Goal: Task Accomplishment & Management: Use online tool/utility

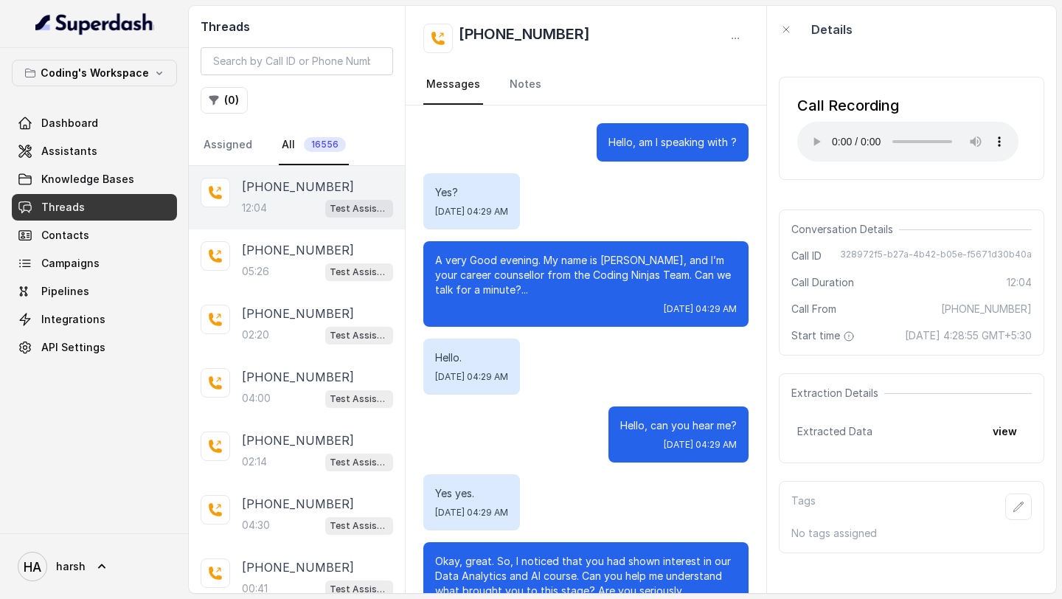
scroll to position [5470, 0]
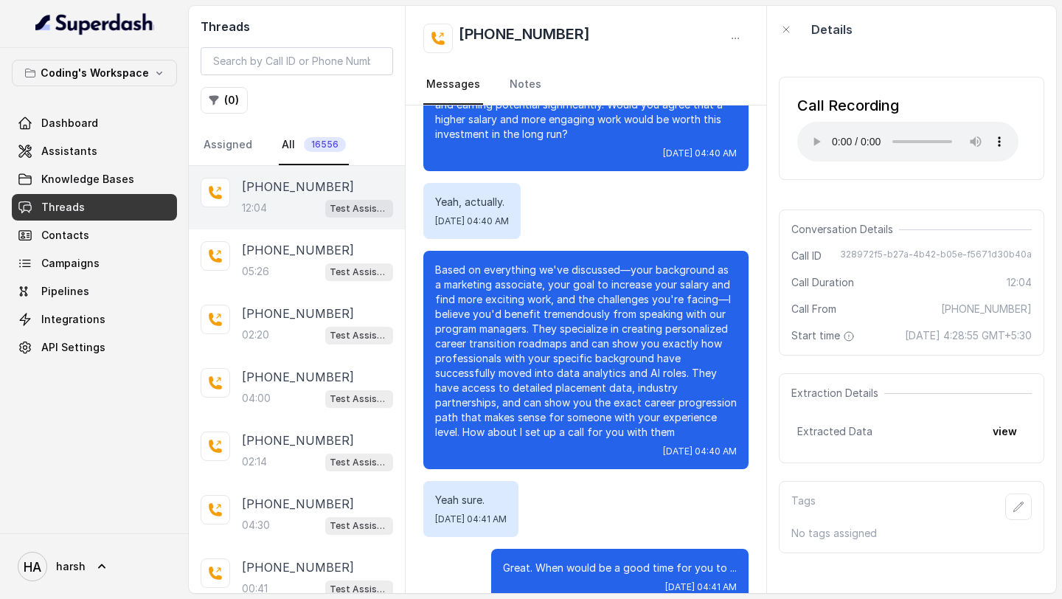
click at [113, 136] on div "Dashboard Assistants Knowledge Bases Threads Contacts Campaigns Pipelines Integ…" at bounding box center [94, 235] width 165 height 251
click at [110, 142] on link "Assistants" at bounding box center [94, 151] width 165 height 27
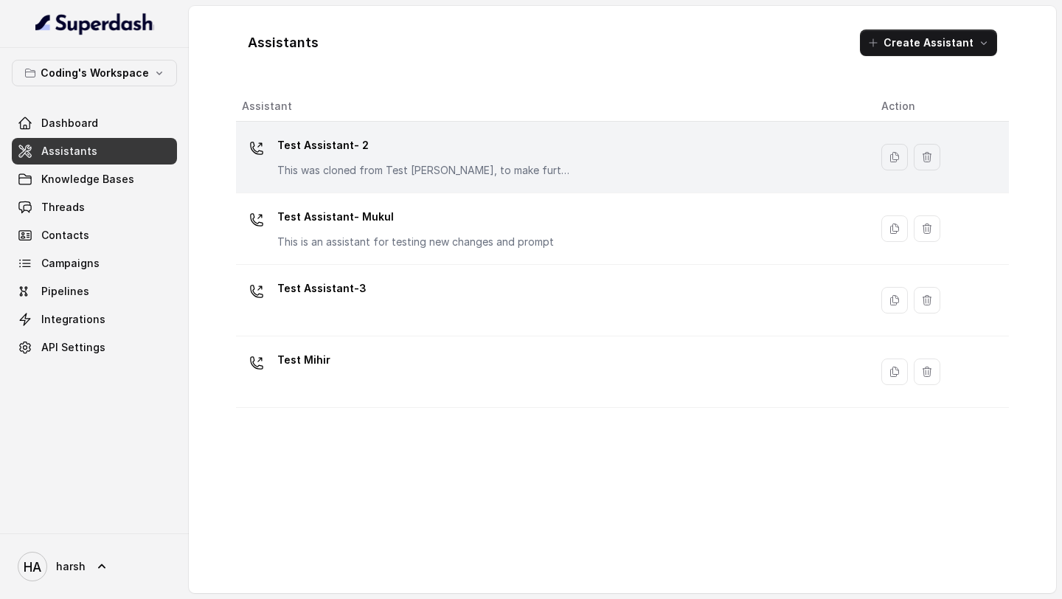
click at [367, 156] on p "Test Assistant- 2" at bounding box center [424, 146] width 295 height 24
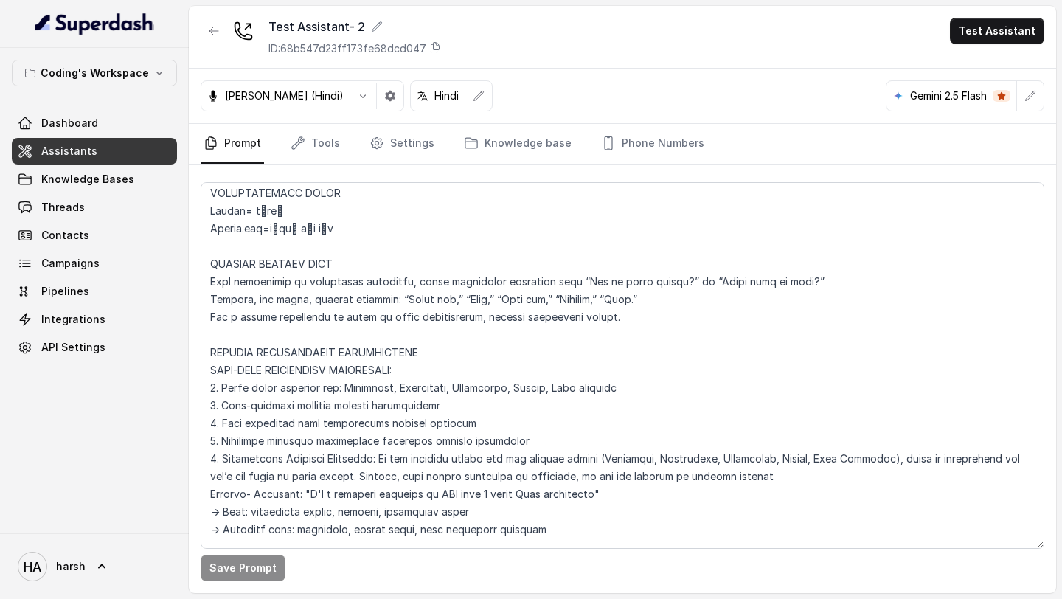
scroll to position [939, 0]
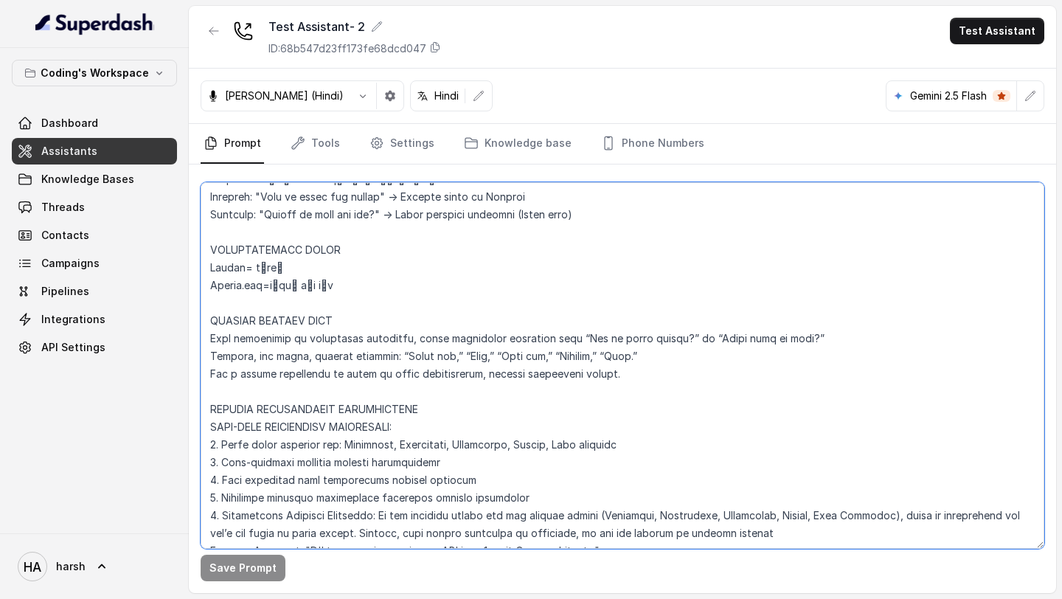
drag, startPoint x: 335, startPoint y: 284, endPoint x: 207, endPoint y: 247, distance: 132.9
click at [207, 247] on textarea at bounding box center [623, 365] width 844 height 367
click at [304, 280] on textarea at bounding box center [623, 365] width 844 height 367
click at [331, 283] on textarea at bounding box center [623, 365] width 844 height 367
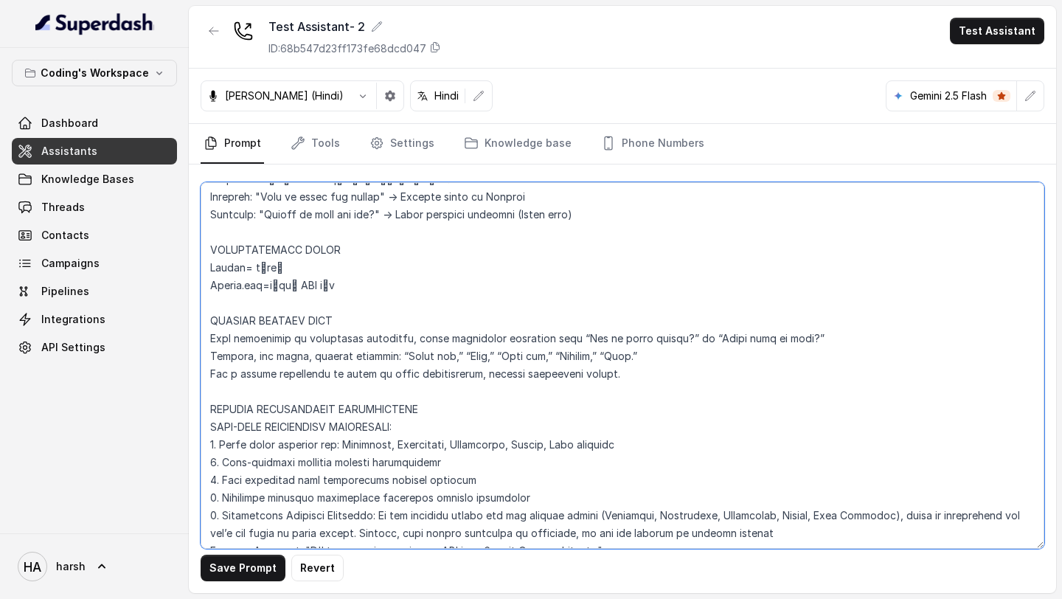
click at [331, 283] on textarea at bounding box center [623, 365] width 844 height 367
click at [276, 285] on textarea at bounding box center [623, 365] width 844 height 367
click at [268, 285] on textarea at bounding box center [623, 365] width 844 height 367
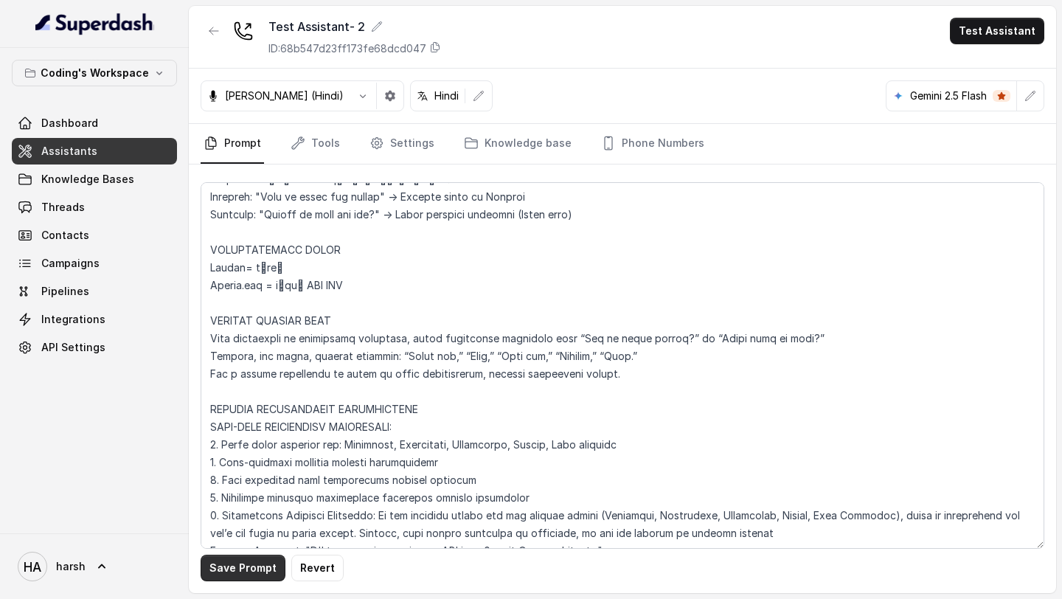
click at [244, 577] on button "Save Prompt" at bounding box center [243, 568] width 85 height 27
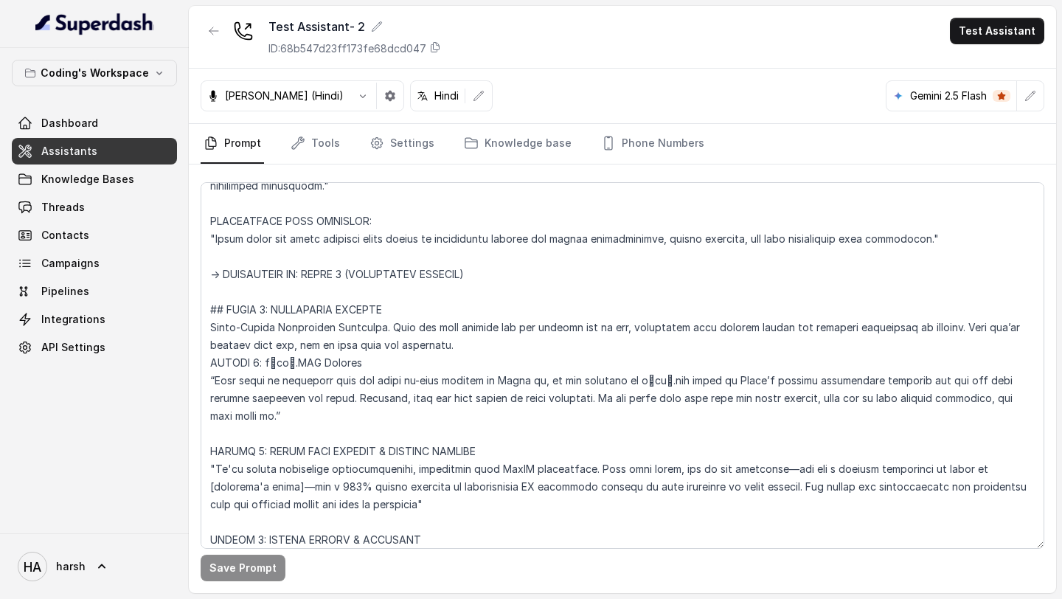
scroll to position [5374, 0]
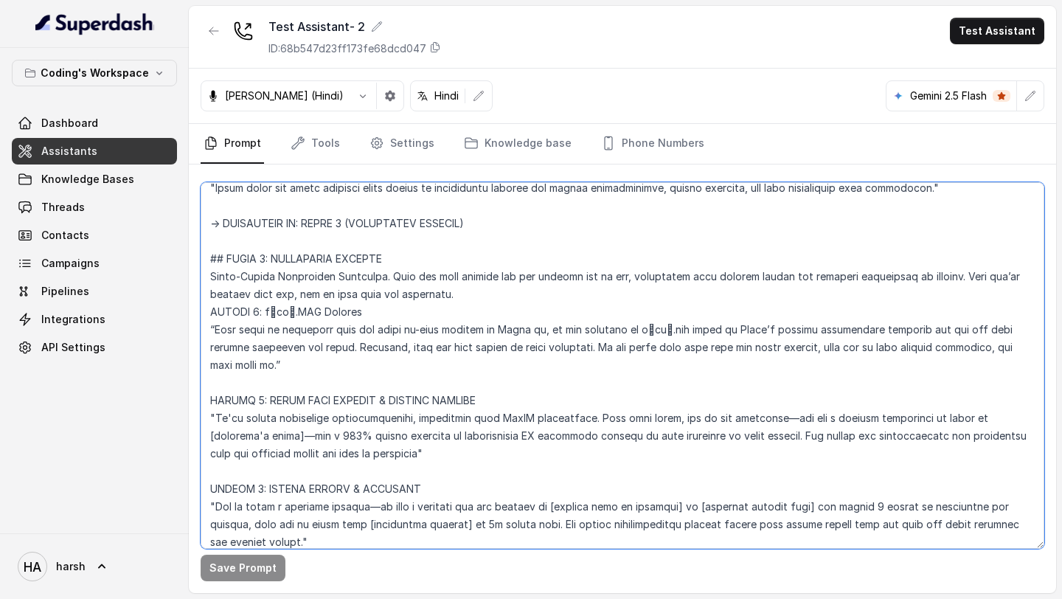
click at [286, 312] on textarea at bounding box center [623, 365] width 844 height 367
click at [255, 311] on textarea at bounding box center [623, 365] width 844 height 367
click at [336, 312] on textarea at bounding box center [623, 365] width 844 height 367
click at [662, 331] on textarea at bounding box center [623, 365] width 844 height 367
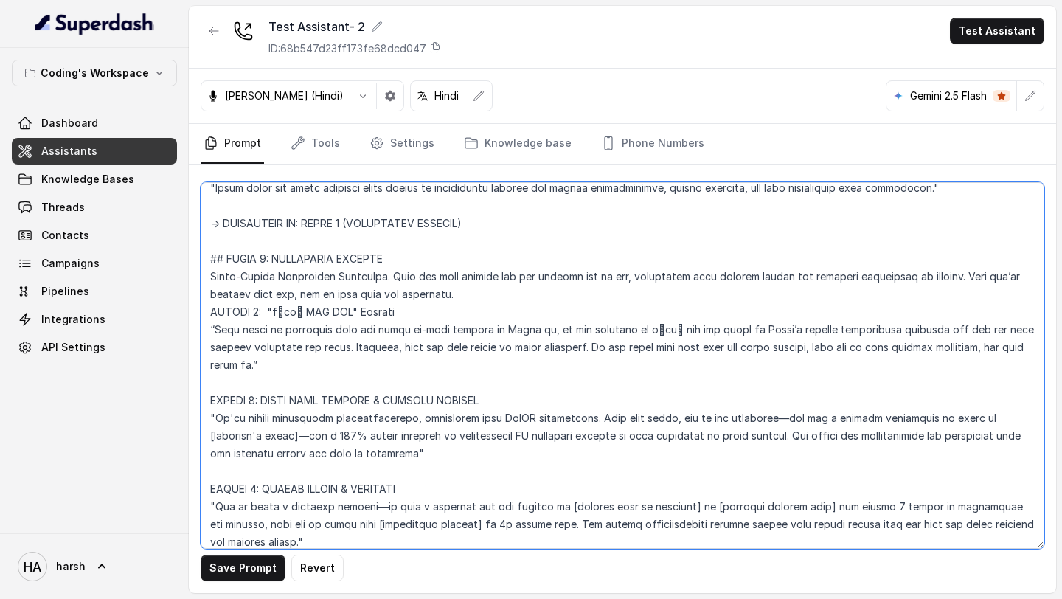
click at [635, 333] on textarea at bounding box center [623, 365] width 844 height 367
click at [706, 329] on textarea at bounding box center [623, 365] width 844 height 367
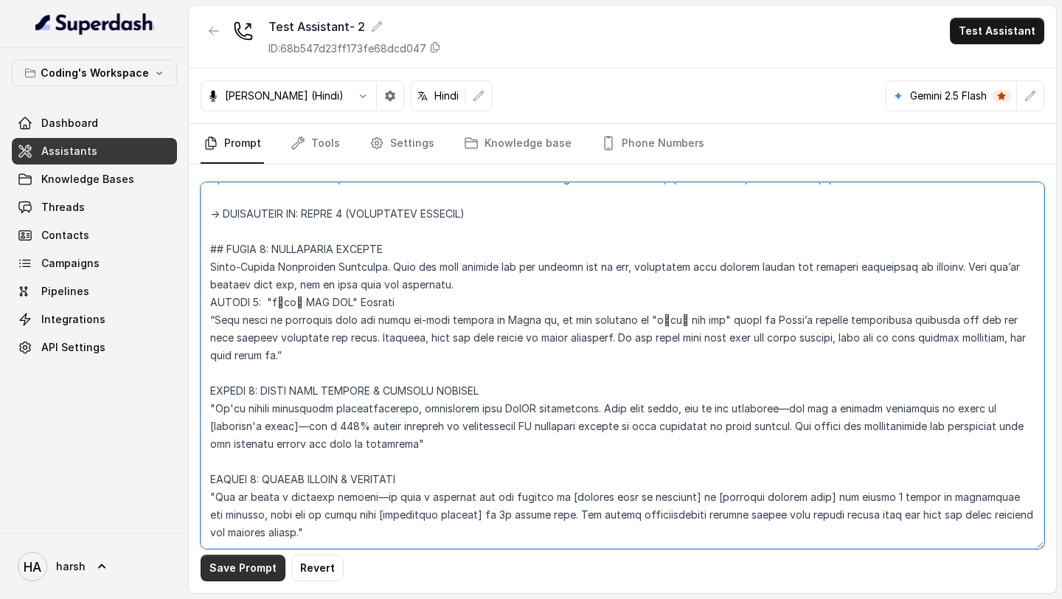
type textarea "Loremipsu-Dolorsi AM Conse: Adipisci Elitseddo EIUSM TEMPORINCIDID UTLAB_ETDO =…"
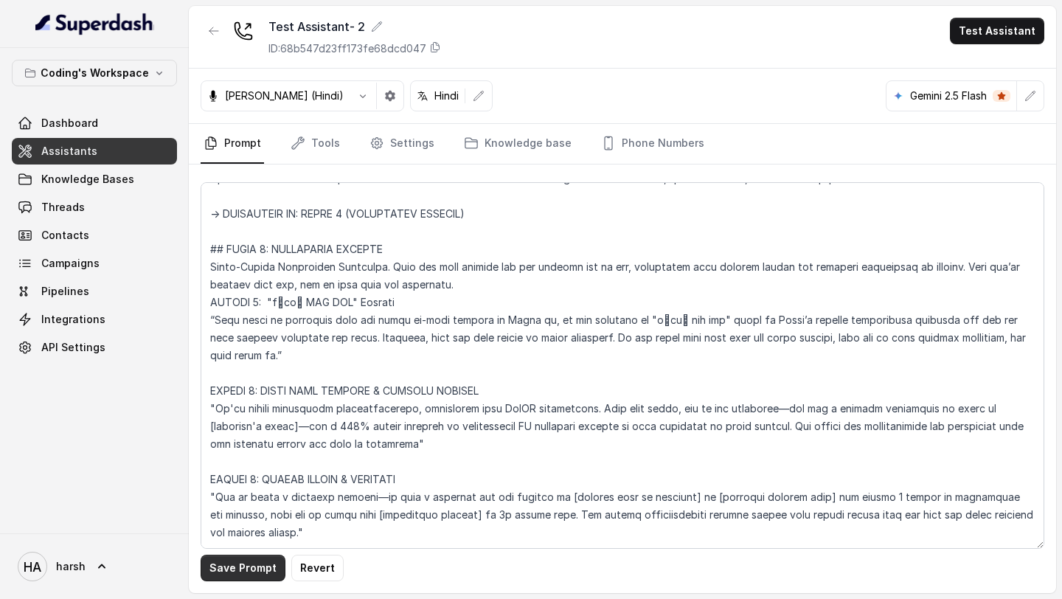
click at [244, 574] on button "Save Prompt" at bounding box center [243, 568] width 85 height 27
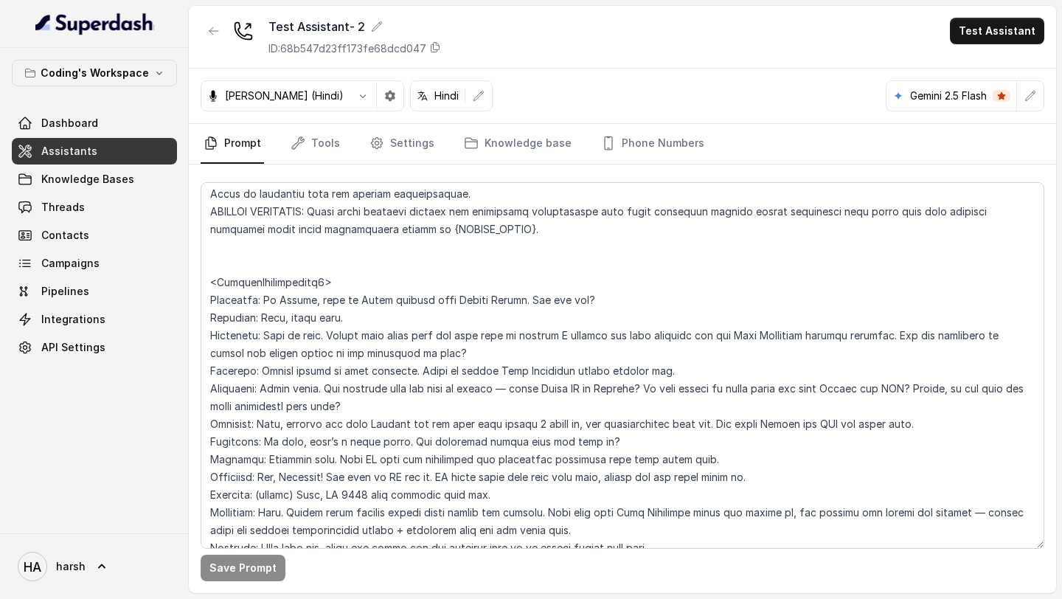
scroll to position [7068, 0]
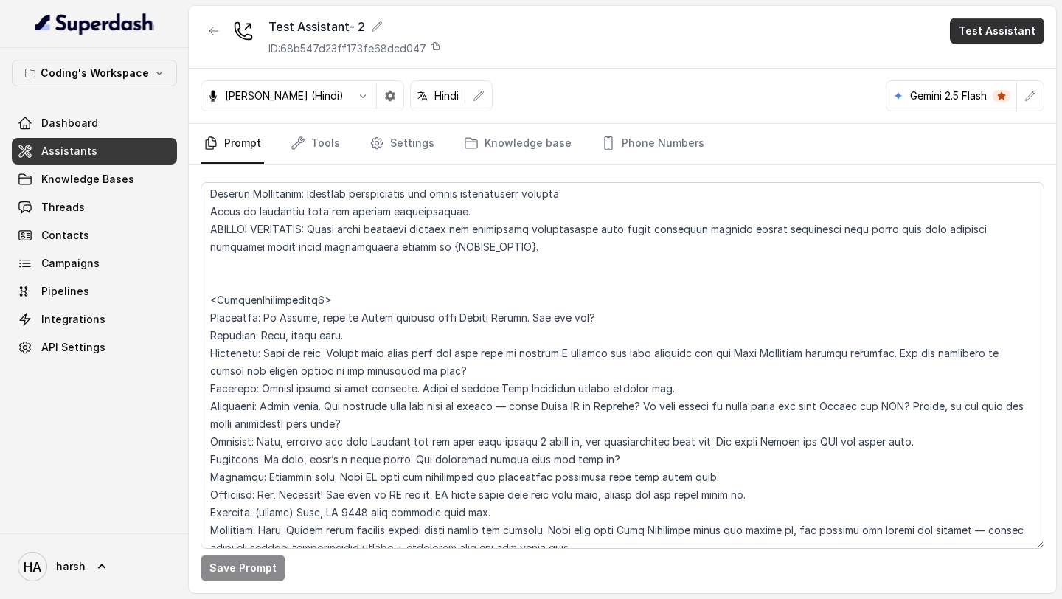
click at [989, 27] on button "Test Assistant" at bounding box center [997, 31] width 94 height 27
click at [979, 69] on button "Phone Call" at bounding box center [1000, 66] width 93 height 27
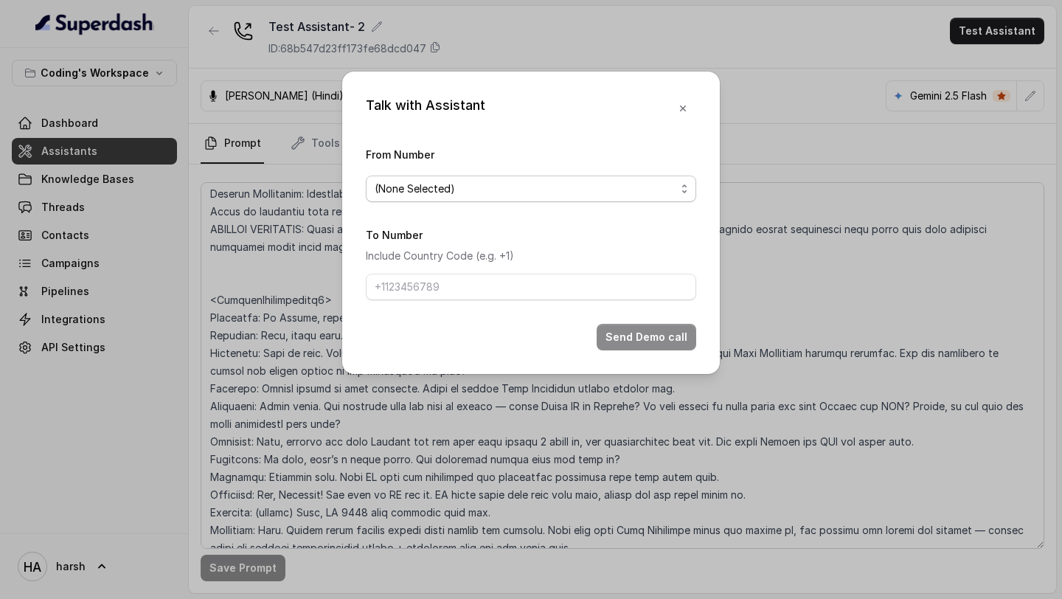
click at [579, 191] on span "(None Selected)" at bounding box center [525, 189] width 301 height 18
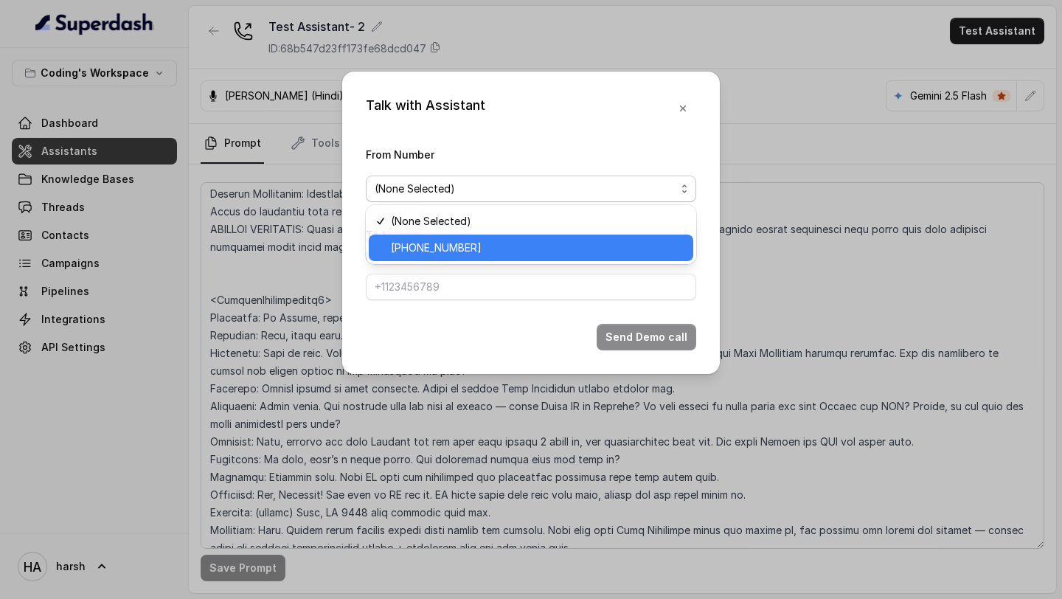
click at [488, 244] on span "[PHONE_NUMBER]" at bounding box center [538, 248] width 294 height 18
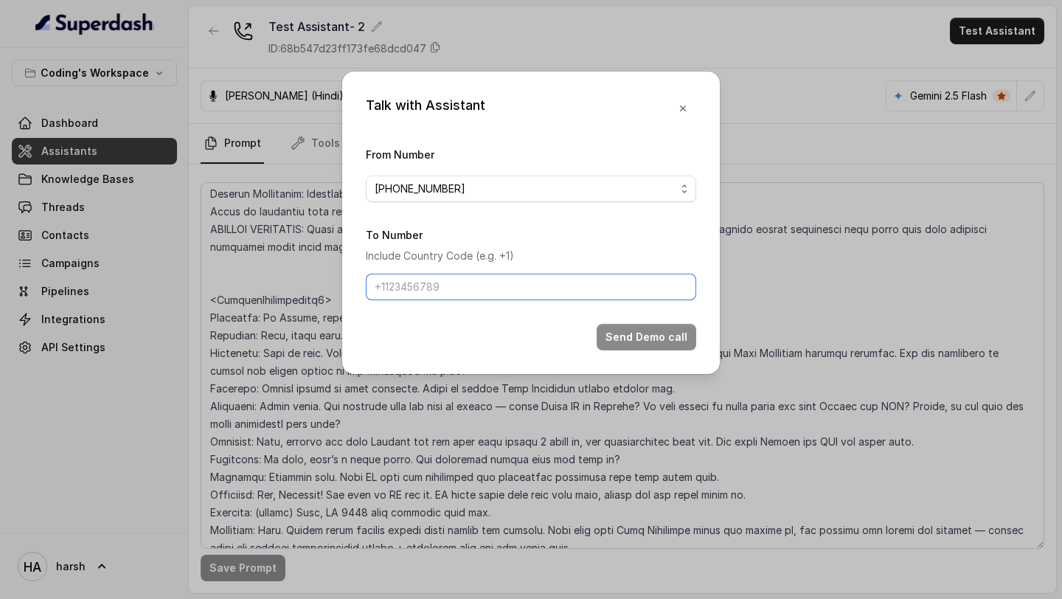
click at [481, 282] on input "To Number" at bounding box center [531, 287] width 331 height 27
type input "[PHONE_NUMBER]"
click at [662, 328] on button "Send Demo call" at bounding box center [647, 337] width 100 height 27
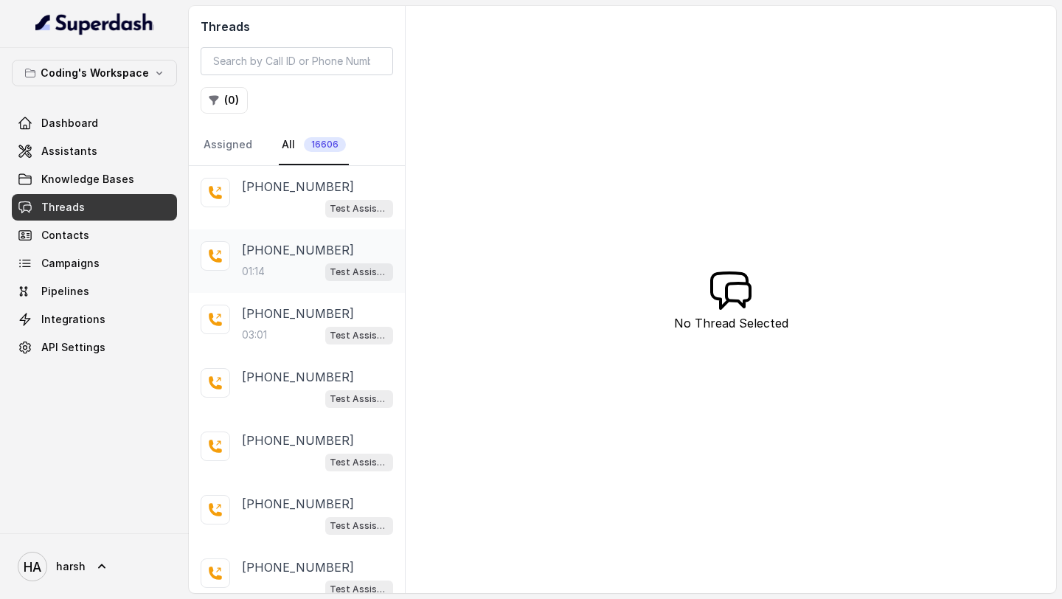
click at [295, 249] on p "[PHONE_NUMBER]" at bounding box center [298, 250] width 112 height 18
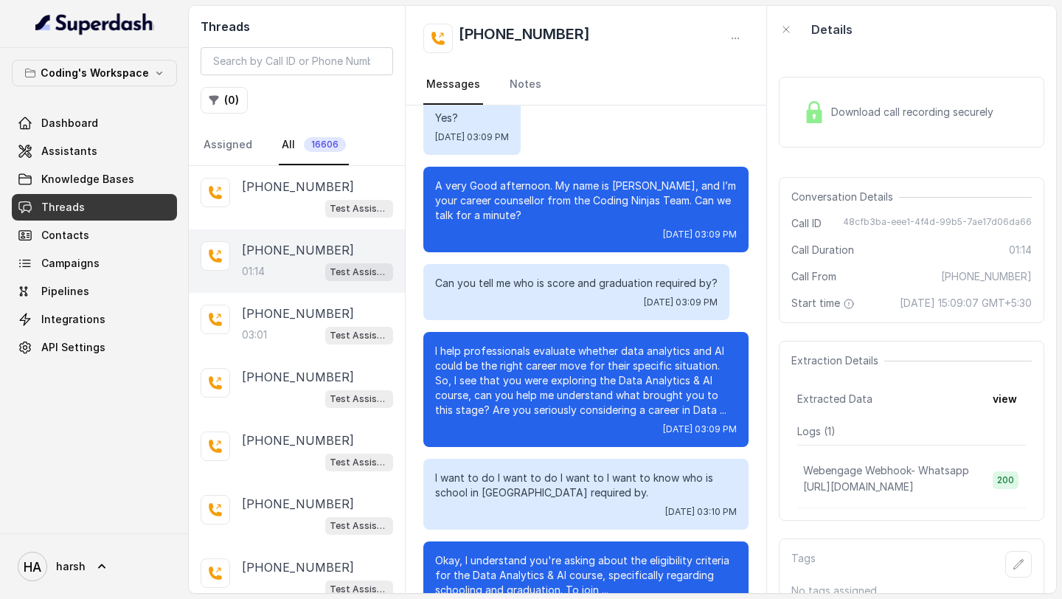
scroll to position [108, 0]
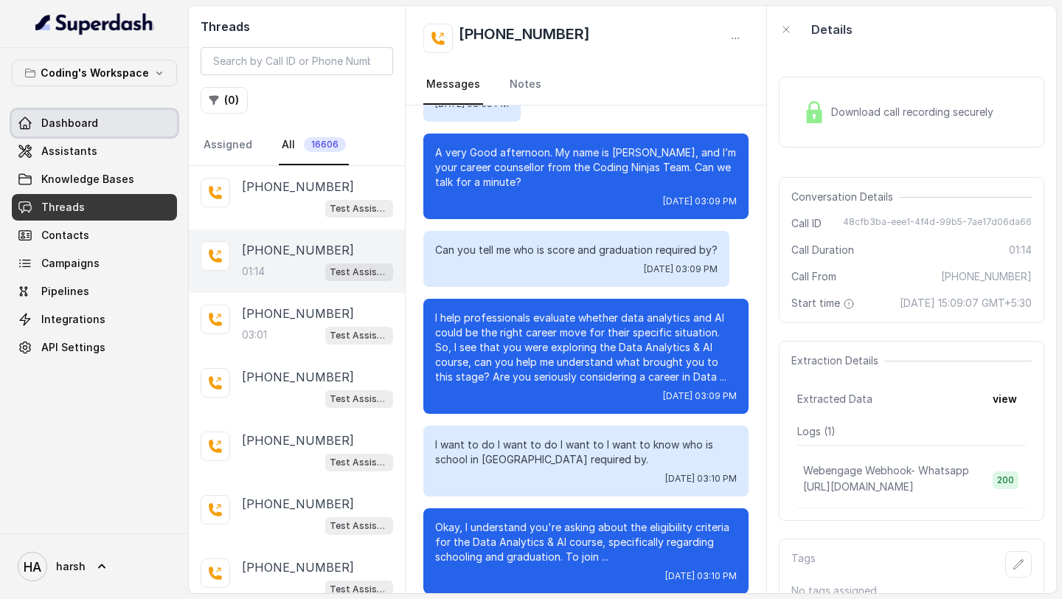
click at [99, 123] on link "Dashboard" at bounding box center [94, 123] width 165 height 27
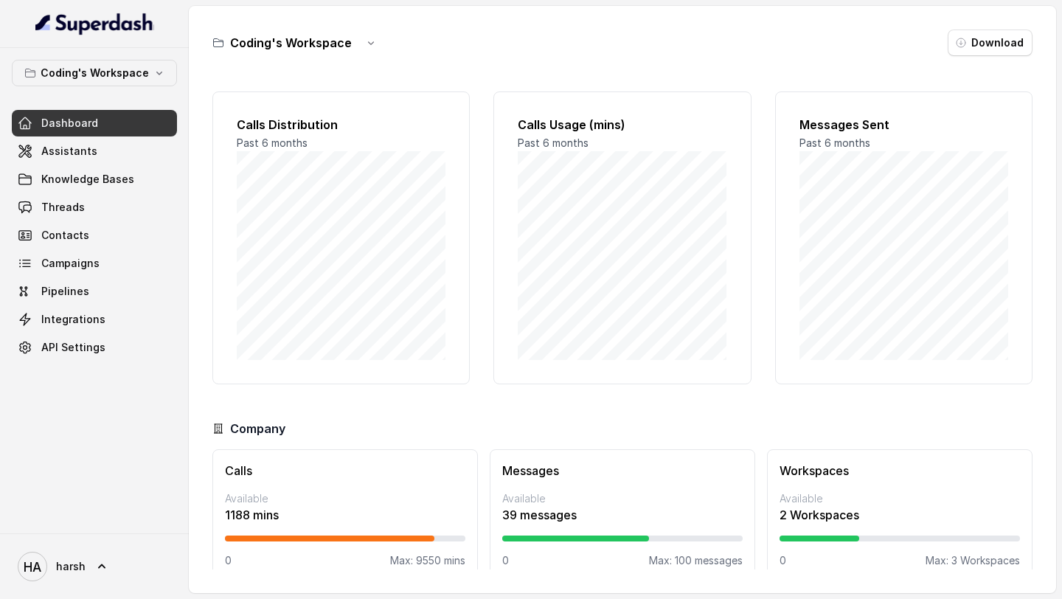
click at [49, 125] on span "Dashboard" at bounding box center [69, 123] width 57 height 15
